Goal: Navigation & Orientation: Understand site structure

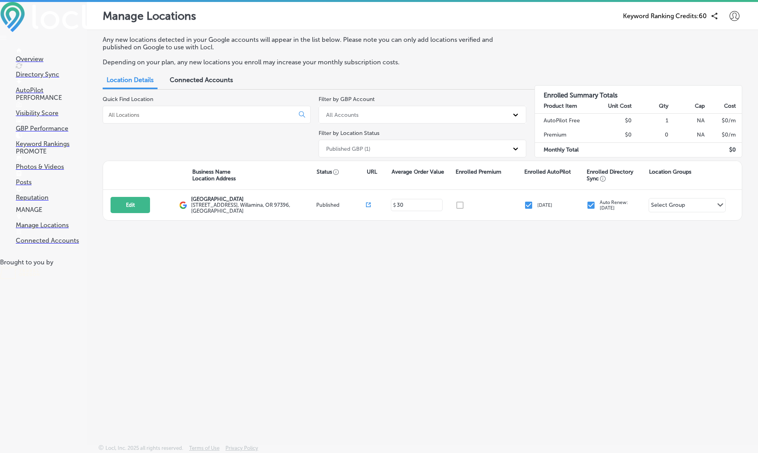
click at [46, 71] on p "Directory Sync" at bounding box center [51, 74] width 71 height 7
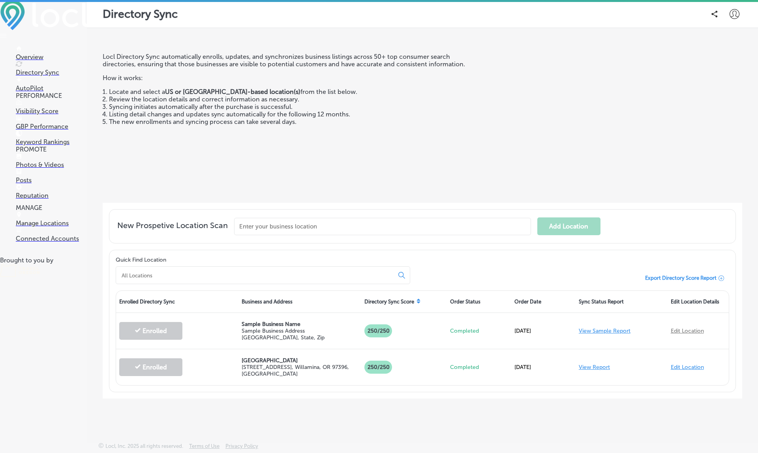
scroll to position [2, 0]
click at [45, 227] on p "Manage Locations" at bounding box center [51, 222] width 71 height 7
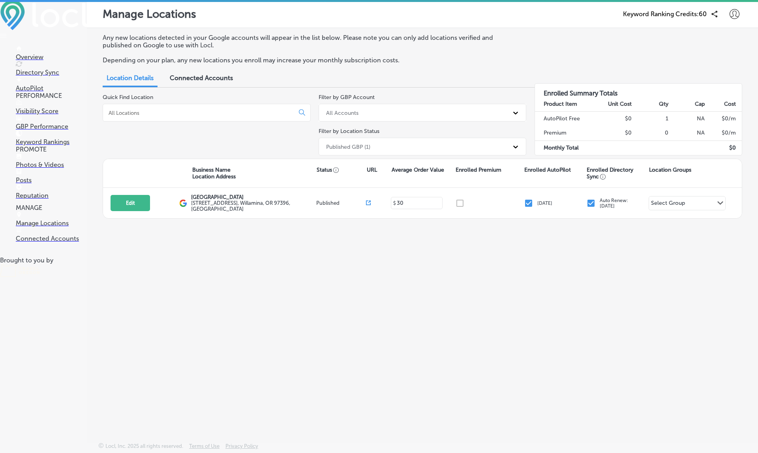
click at [42, 115] on p "Visibility Score" at bounding box center [51, 110] width 71 height 7
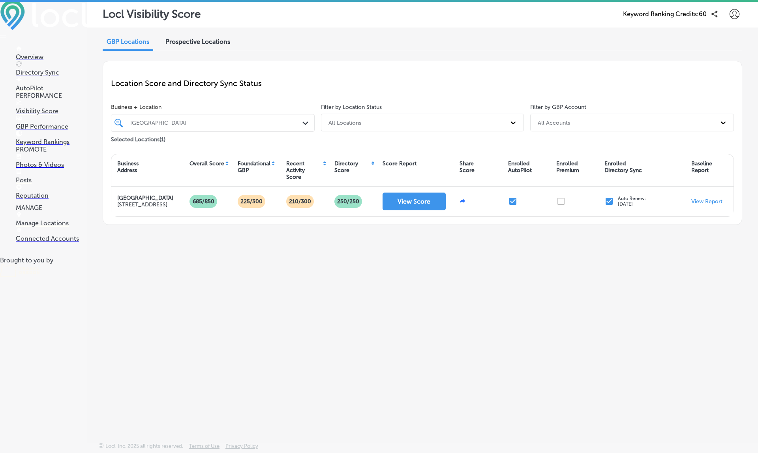
click at [197, 41] on span "Prospective Locations" at bounding box center [197, 41] width 65 height 7
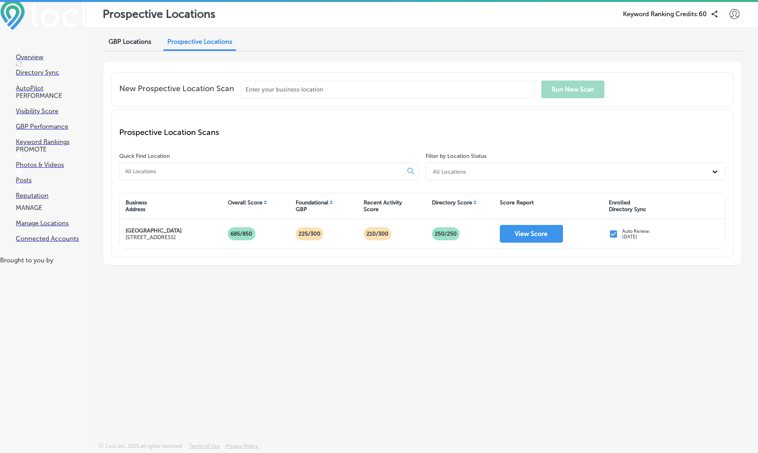
click at [126, 41] on span "GBP Locations" at bounding box center [130, 41] width 43 height 7
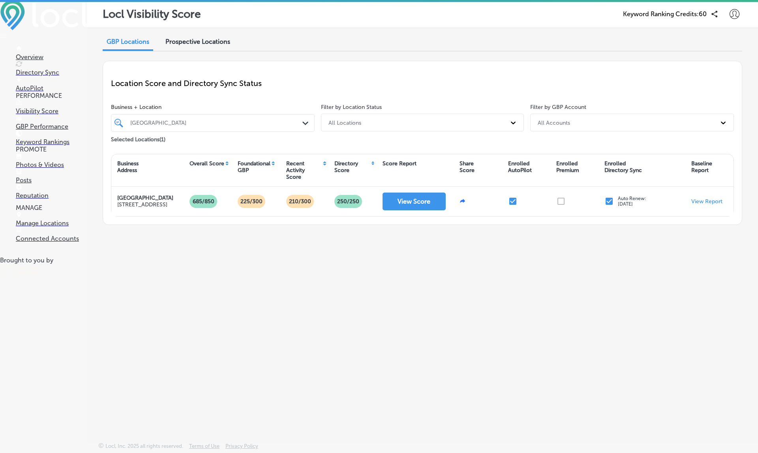
click at [197, 43] on span "Prospective Locations" at bounding box center [197, 41] width 65 height 7
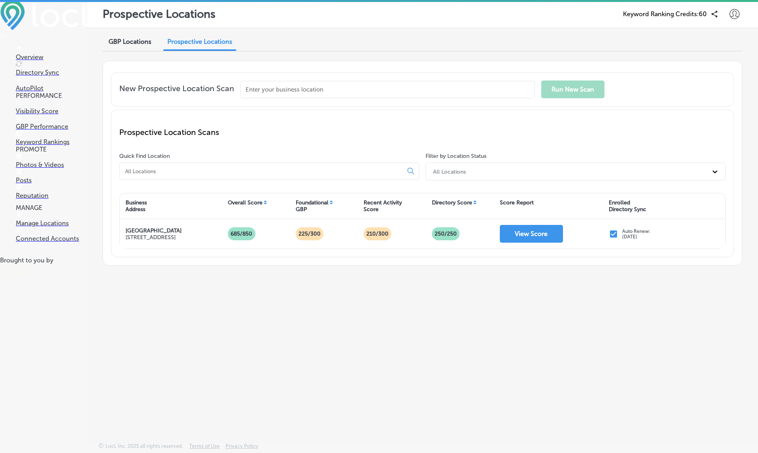
click at [131, 45] on div "GBP Locations" at bounding box center [130, 42] width 54 height 17
